Goal: Find specific page/section: Find specific page/section

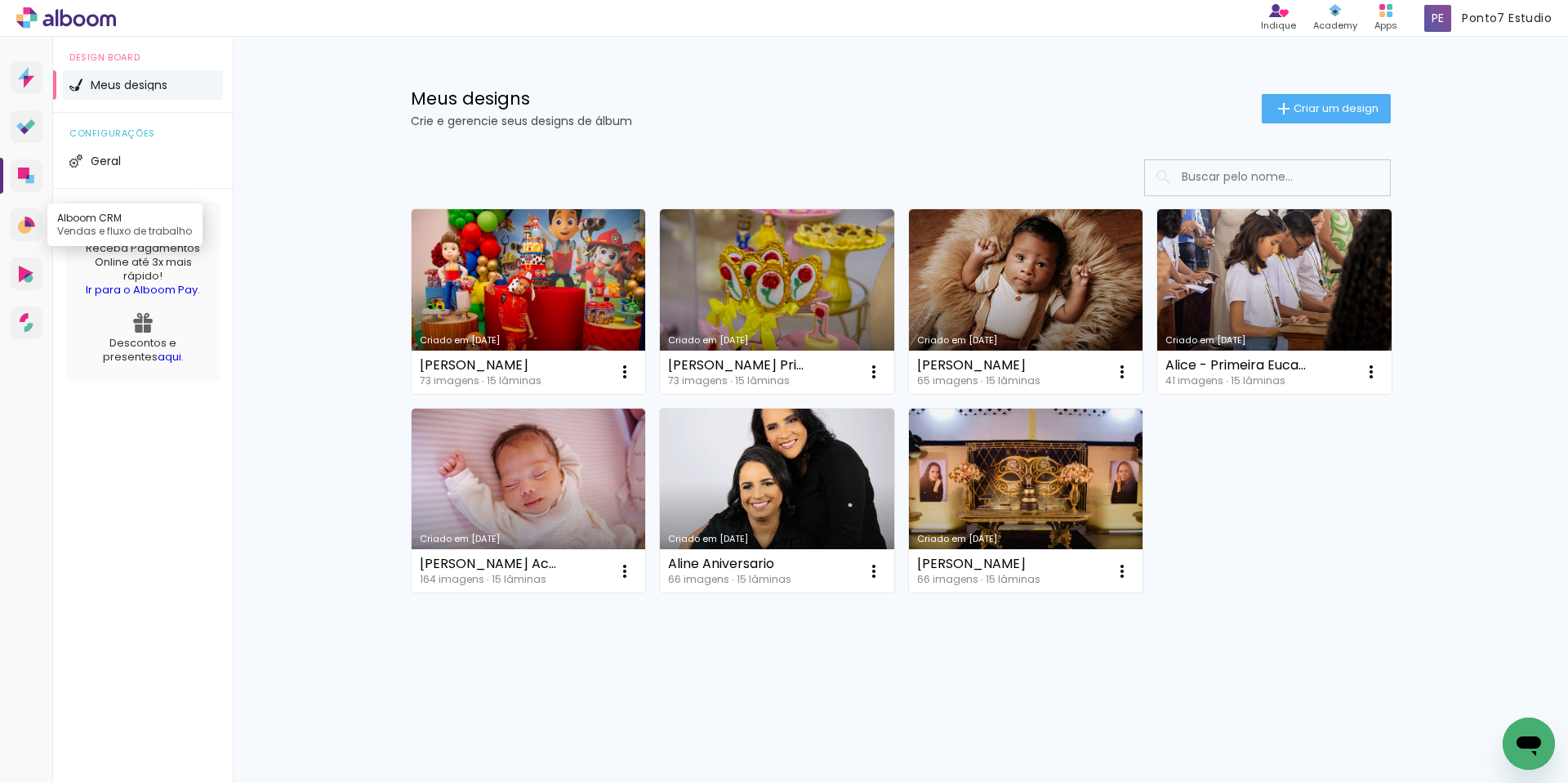
click at [29, 223] on icon at bounding box center [28, 223] width 7 height 7
